Goal: Task Accomplishment & Management: Complete application form

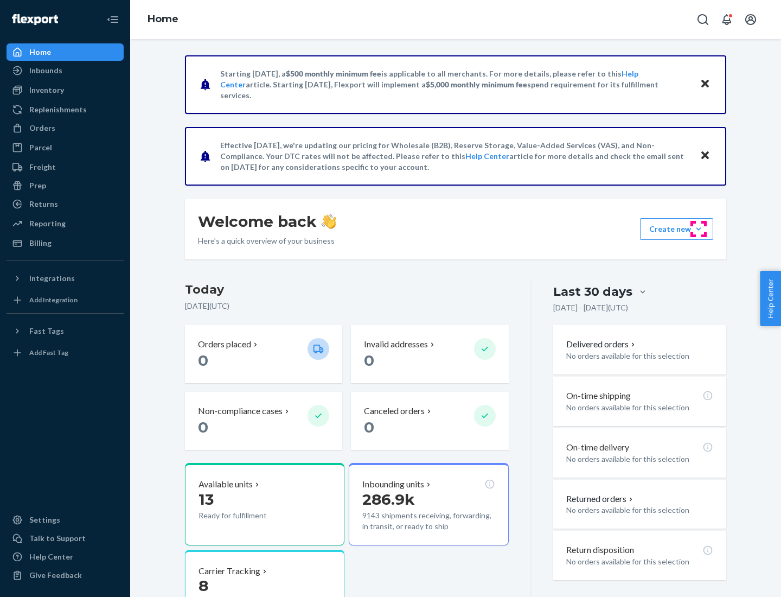
click at [699, 229] on button "Create new Create new inbound Create new order Create new product" at bounding box center [676, 229] width 73 height 22
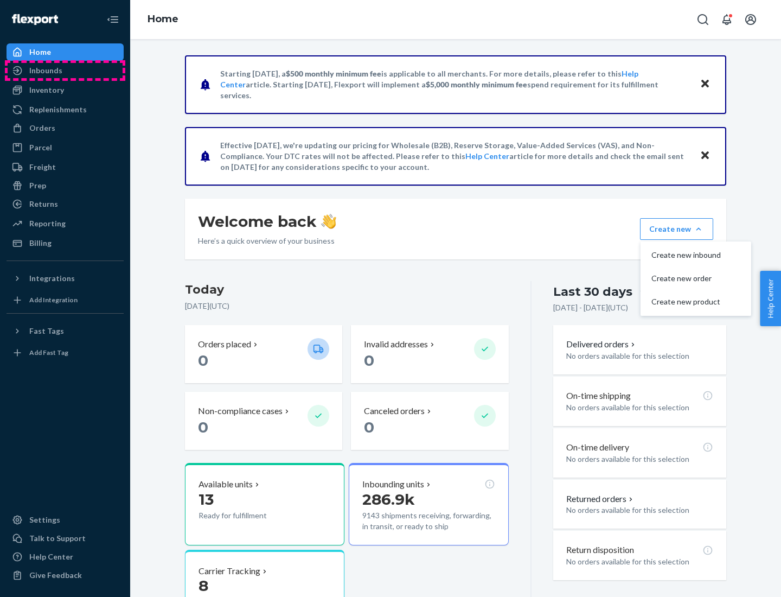
click at [65, 71] on div "Inbounds" at bounding box center [65, 70] width 115 height 15
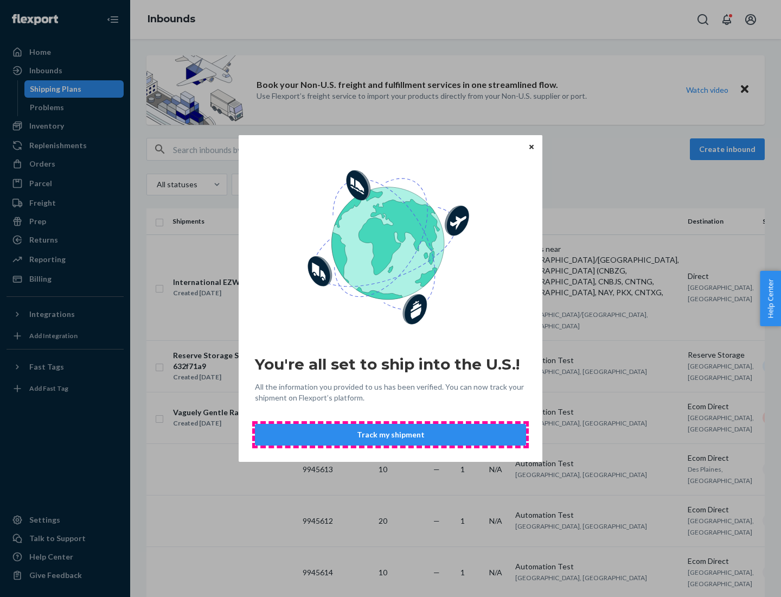
click at [390, 434] on button "Track my shipment" at bounding box center [390, 435] width 271 height 22
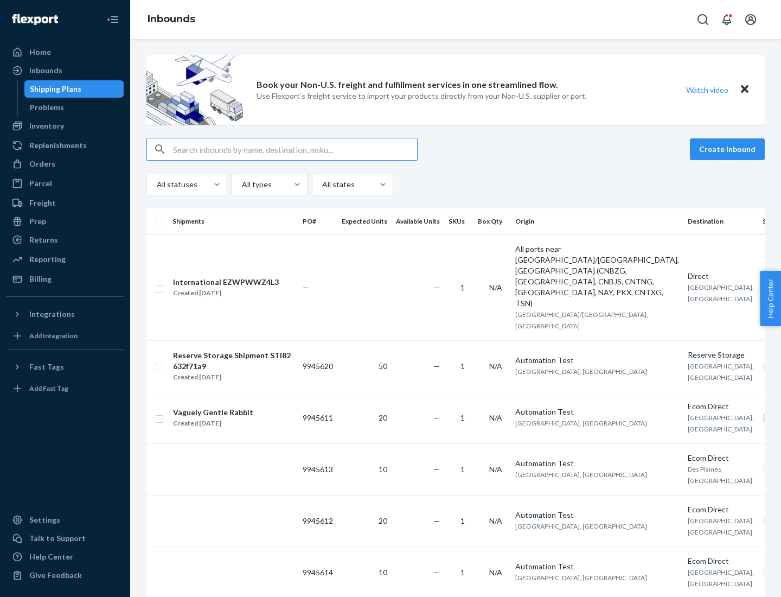
click at [729, 149] on button "Create inbound" at bounding box center [727, 149] width 75 height 22
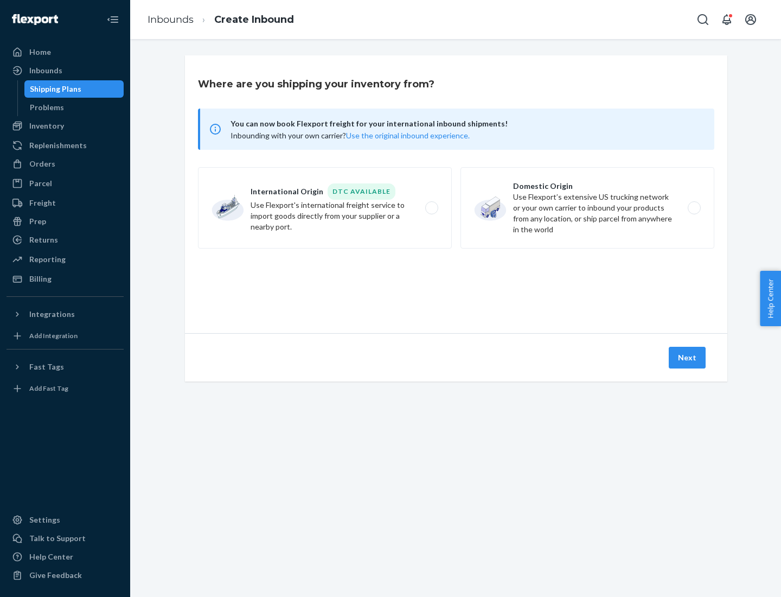
click at [325, 208] on label "International Origin DTC Available Use Flexport's international freight service…" at bounding box center [325, 207] width 254 height 81
click at [431, 208] on input "International Origin DTC Available Use Flexport's international freight service…" at bounding box center [434, 207] width 7 height 7
radio input "true"
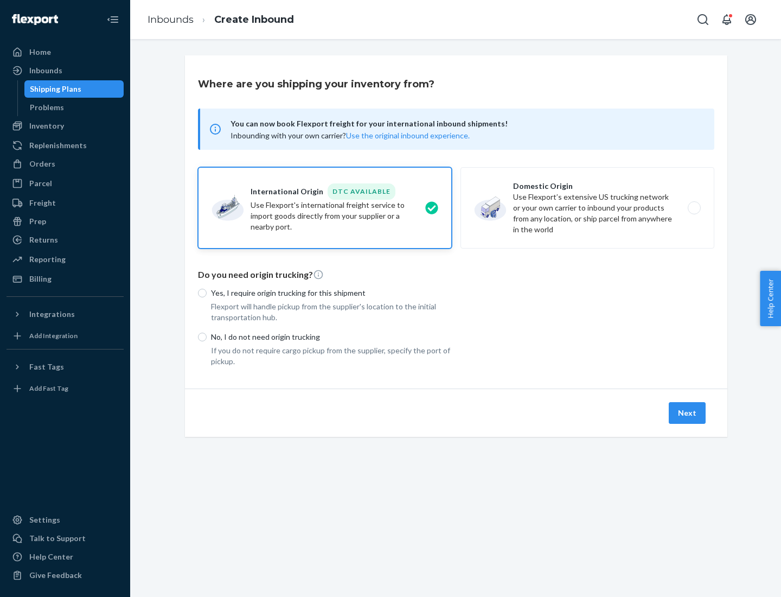
click at [331, 336] on p "No, I do not need origin trucking" at bounding box center [331, 336] width 241 height 11
click at [207, 336] on input "No, I do not need origin trucking" at bounding box center [202, 336] width 9 height 9
radio input "true"
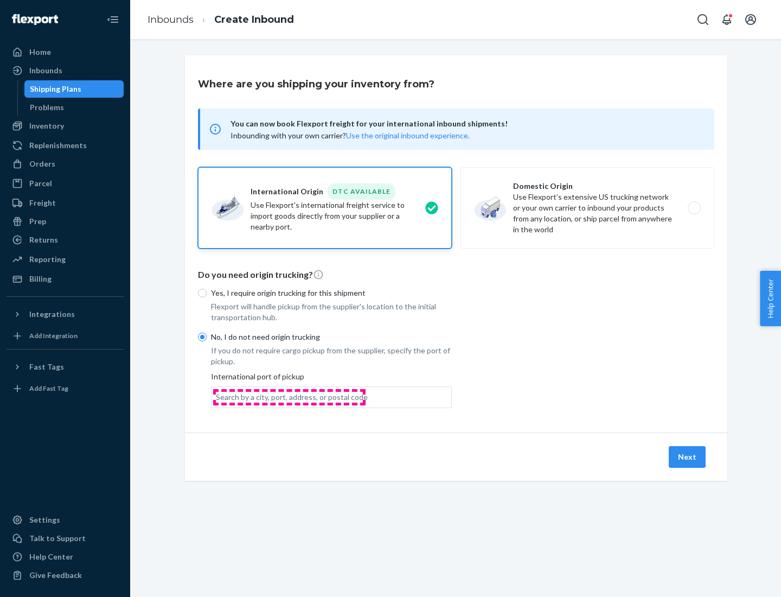
click at [289, 396] on div "Search by a city, port, address, or postal code" at bounding box center [292, 397] width 152 height 11
click at [217, 396] on input "Search by a city, port, address, or postal code" at bounding box center [216, 397] width 1 height 11
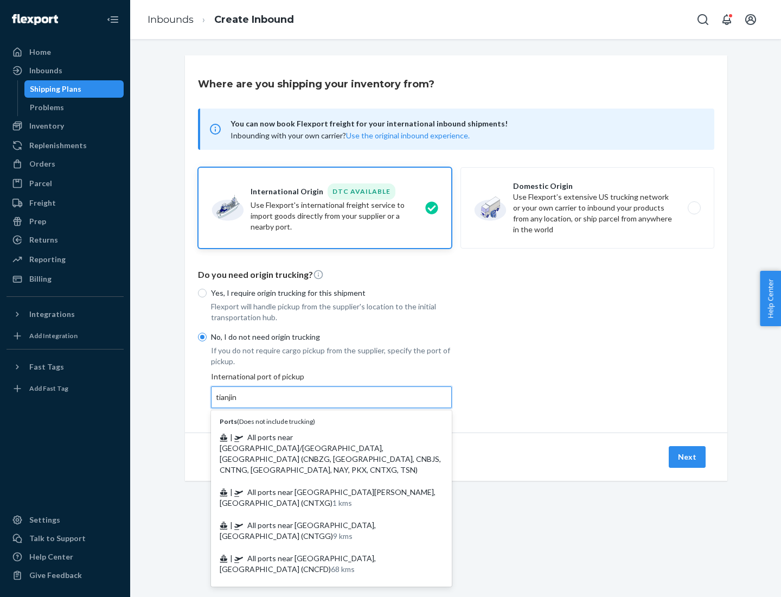
click at [321, 437] on span "| All ports near [GEOGRAPHIC_DATA]/[GEOGRAPHIC_DATA], [GEOGRAPHIC_DATA] (CNBZG,…" at bounding box center [330, 453] width 221 height 42
click at [238, 402] on input "tianjin" at bounding box center [227, 397] width 22 height 11
type input "All ports near [GEOGRAPHIC_DATA]/[GEOGRAPHIC_DATA], [GEOGRAPHIC_DATA] (CNBZG, […"
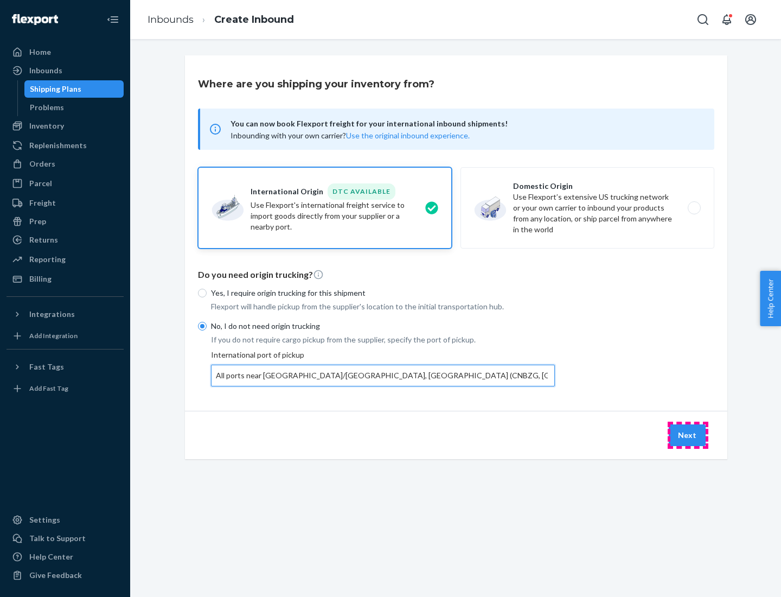
click at [688, 434] on button "Next" at bounding box center [687, 435] width 37 height 22
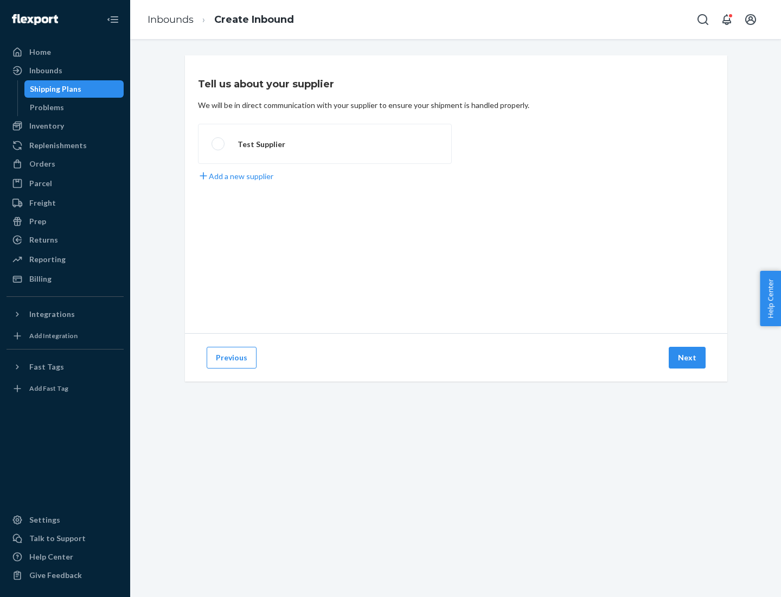
click at [325, 144] on label "Test Supplier" at bounding box center [325, 144] width 254 height 40
click at [219, 144] on input "Test Supplier" at bounding box center [215, 143] width 7 height 7
radio input "true"
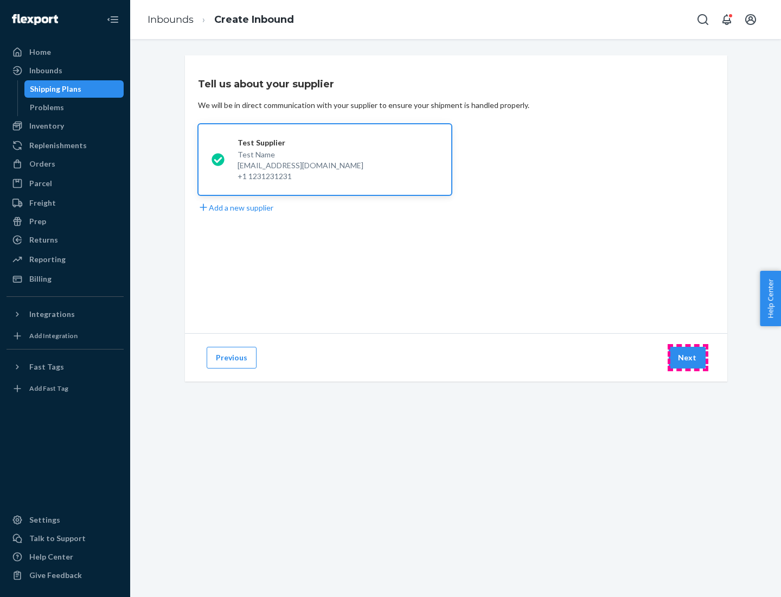
click at [688, 357] on button "Next" at bounding box center [687, 358] width 37 height 22
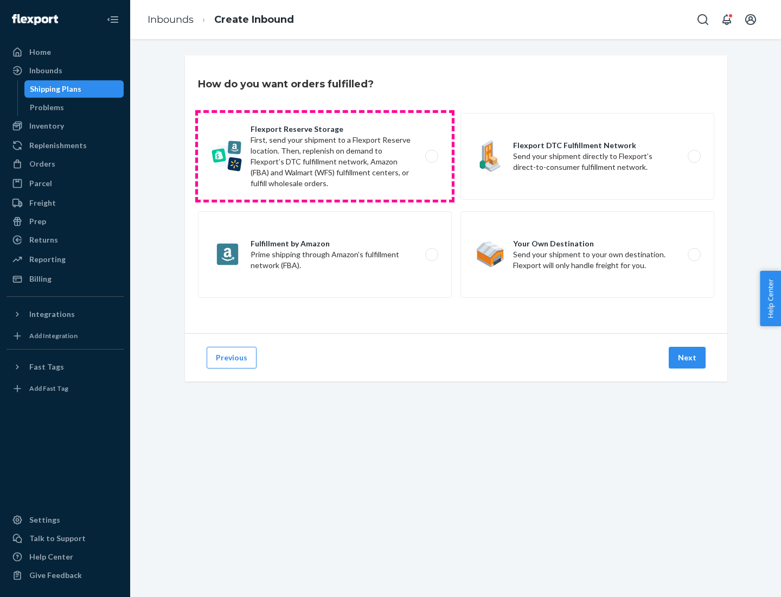
click at [325, 156] on label "Flexport Reserve Storage First, send your shipment to a Flexport Reserve locati…" at bounding box center [325, 156] width 254 height 87
click at [431, 156] on input "Flexport Reserve Storage First, send your shipment to a Flexport Reserve locati…" at bounding box center [434, 156] width 7 height 7
radio input "true"
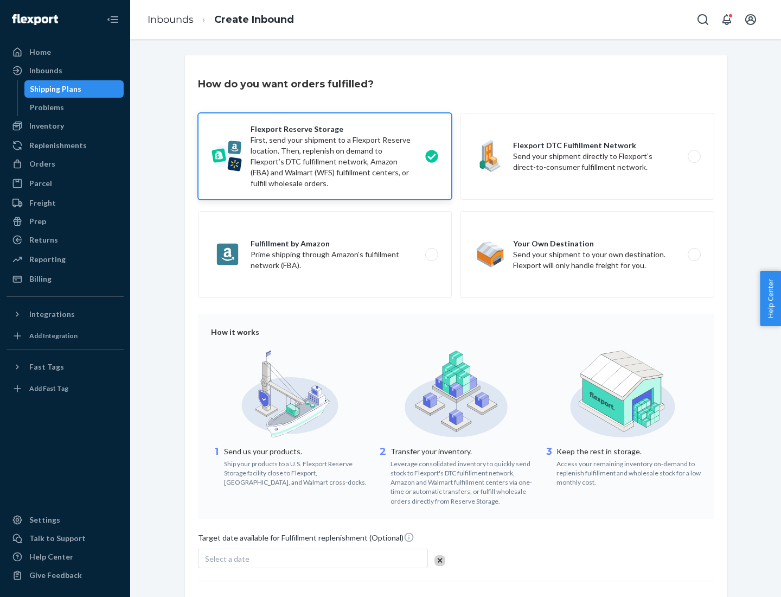
scroll to position [89, 0]
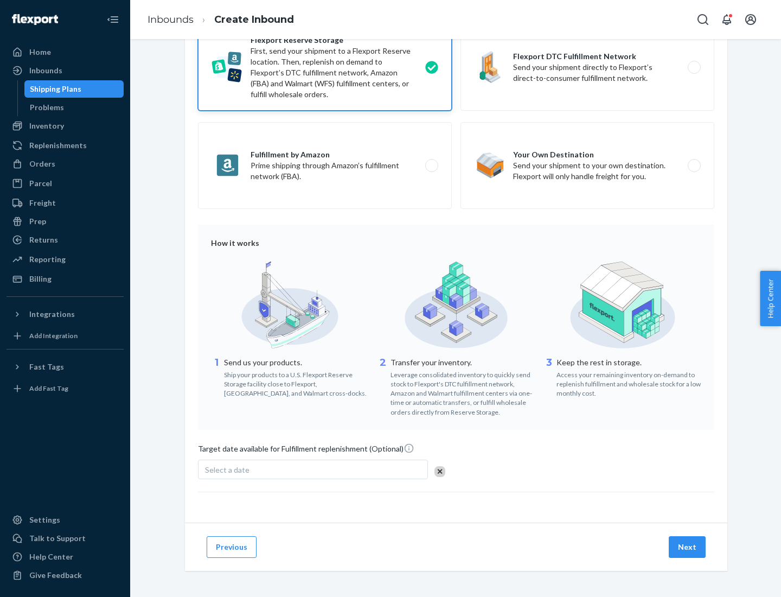
click at [688, 546] on button "Next" at bounding box center [687, 547] width 37 height 22
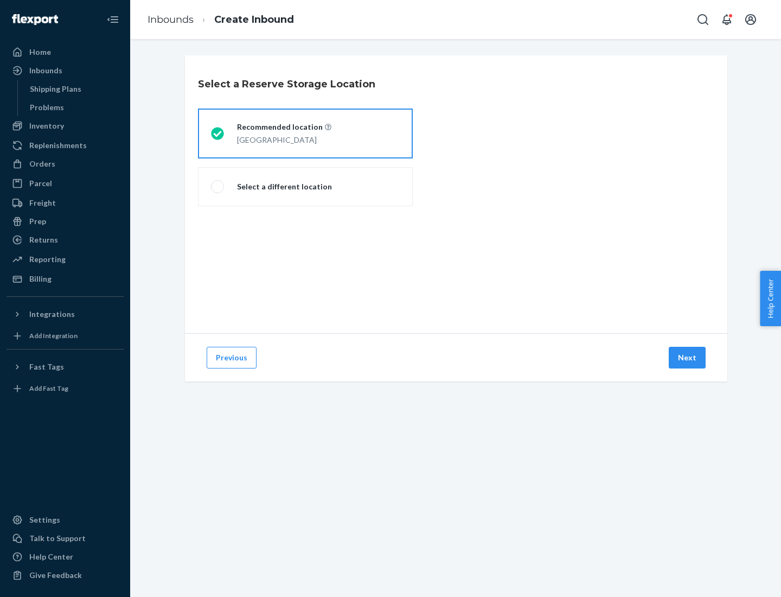
click at [305, 133] on div "[GEOGRAPHIC_DATA]" at bounding box center [284, 138] width 94 height 13
click at [218, 133] on input "Recommended location [GEOGRAPHIC_DATA]" at bounding box center [214, 133] width 7 height 7
click at [688, 357] on button "Next" at bounding box center [687, 358] width 37 height 22
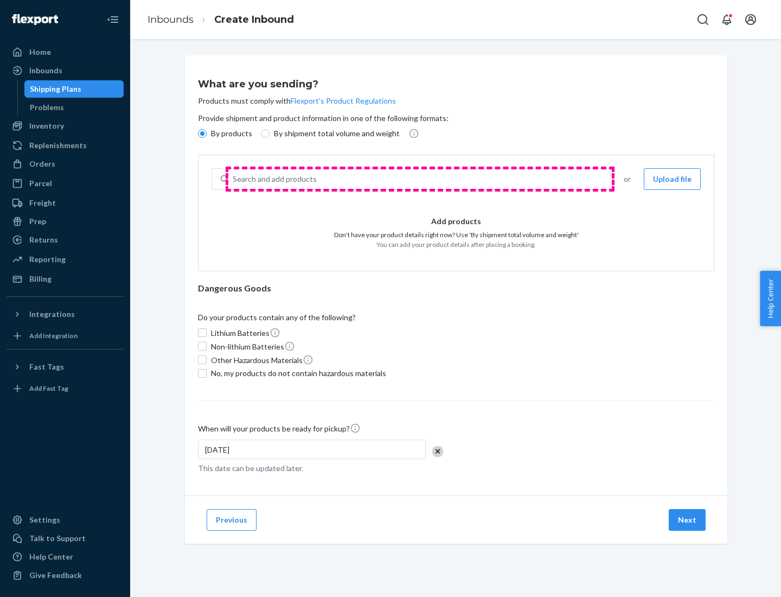
click at [420, 179] on div "Search and add products" at bounding box center [419, 179] width 382 height 20
click at [234, 179] on input "Search and add products" at bounding box center [233, 179] width 1 height 11
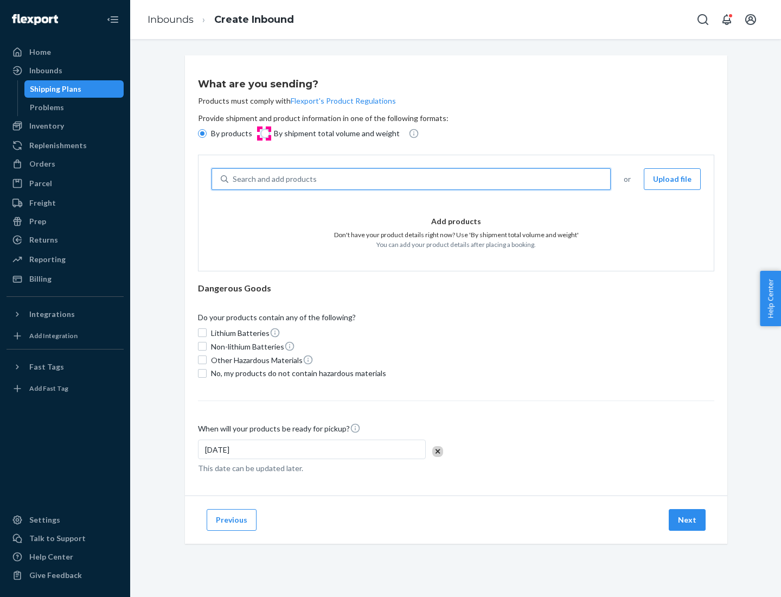
click at [264, 133] on input "By shipment total volume and weight" at bounding box center [265, 133] width 9 height 9
radio input "true"
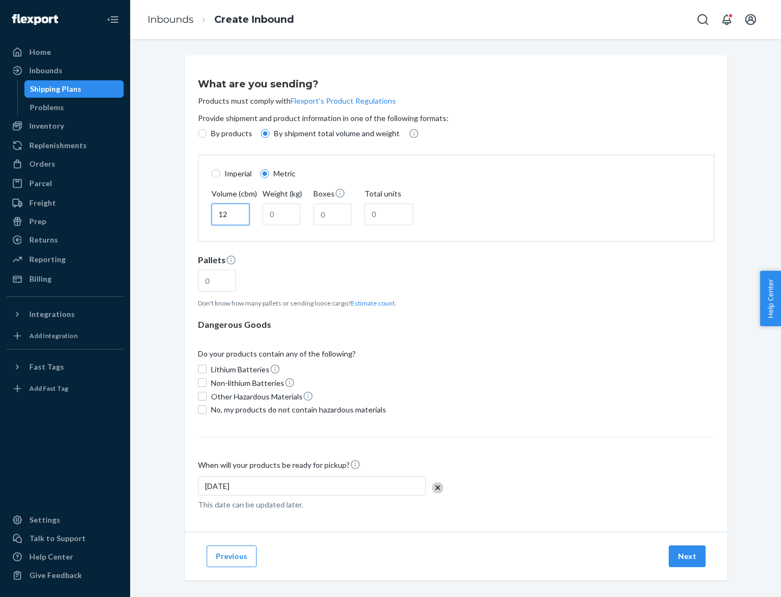
type input "12"
type input "22"
type input "222"
type input "121"
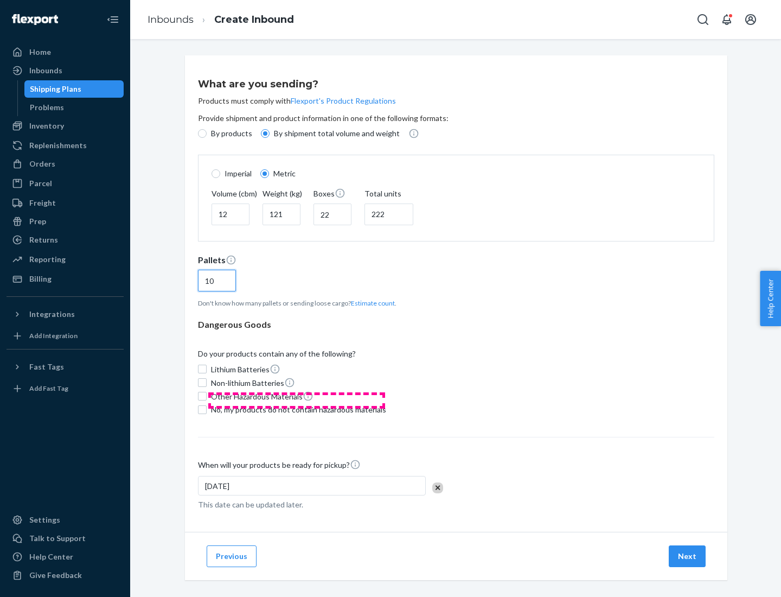
scroll to position [9, 0]
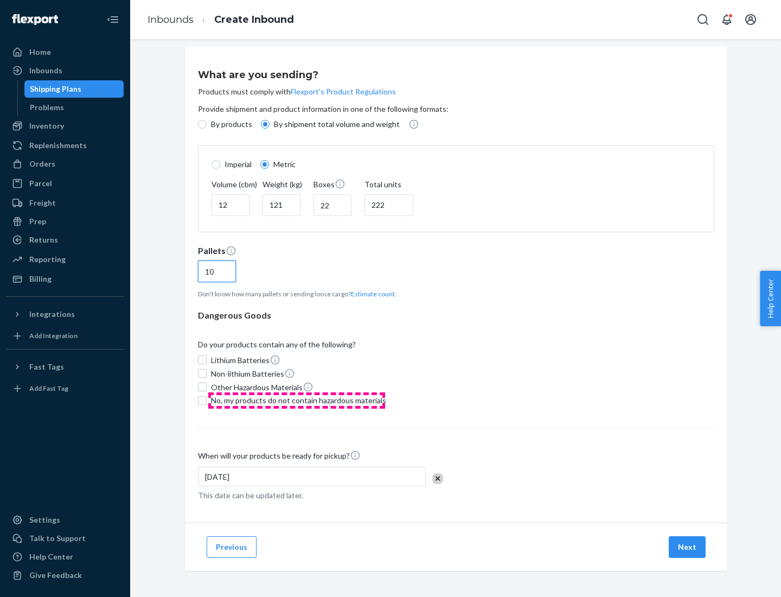
type input "10"
click at [297, 400] on span "No, my products do not contain hazardous materials" at bounding box center [298, 400] width 175 height 11
click at [207, 400] on input "No, my products do not contain hazardous materials" at bounding box center [202, 400] width 9 height 9
checkbox input "true"
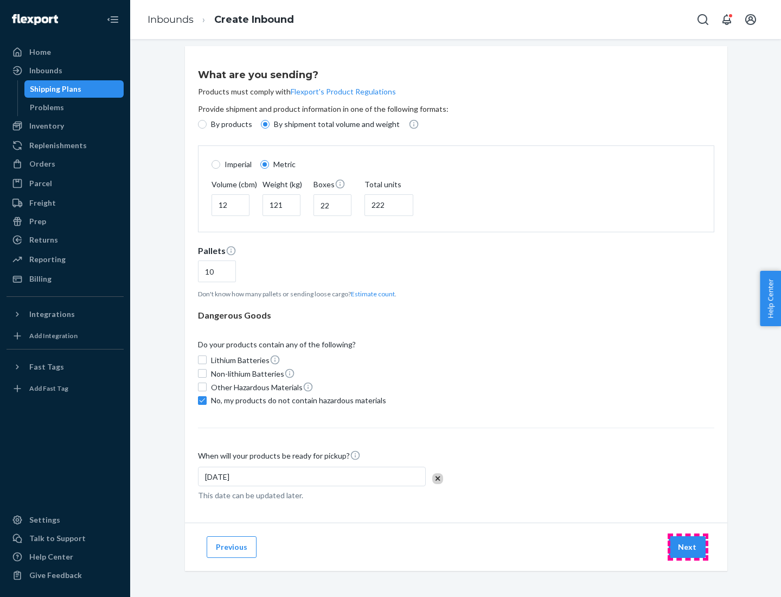
click at [688, 546] on button "Next" at bounding box center [687, 547] width 37 height 22
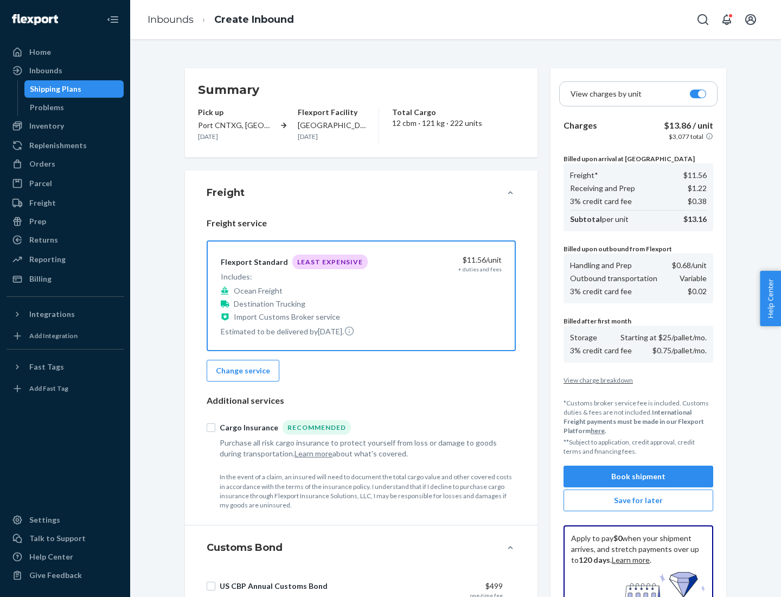
scroll to position [158, 0]
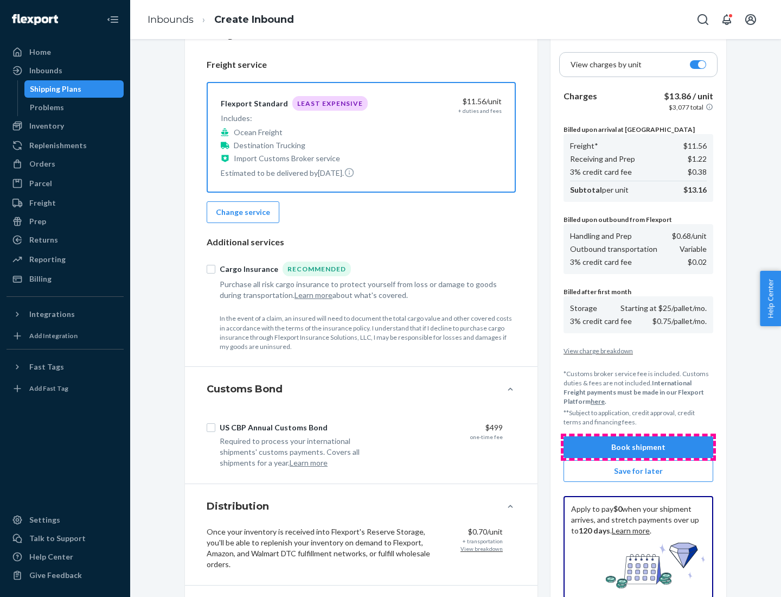
click at [638, 447] on button "Book shipment" at bounding box center [638, 447] width 150 height 22
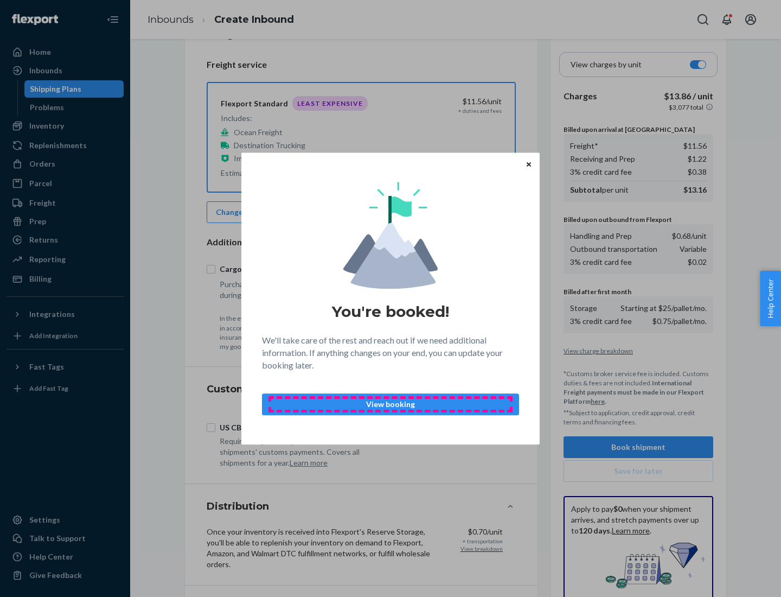
click at [390, 404] on p "View booking" at bounding box center [390, 404] width 239 height 11
